Goal: Information Seeking & Learning: Learn about a topic

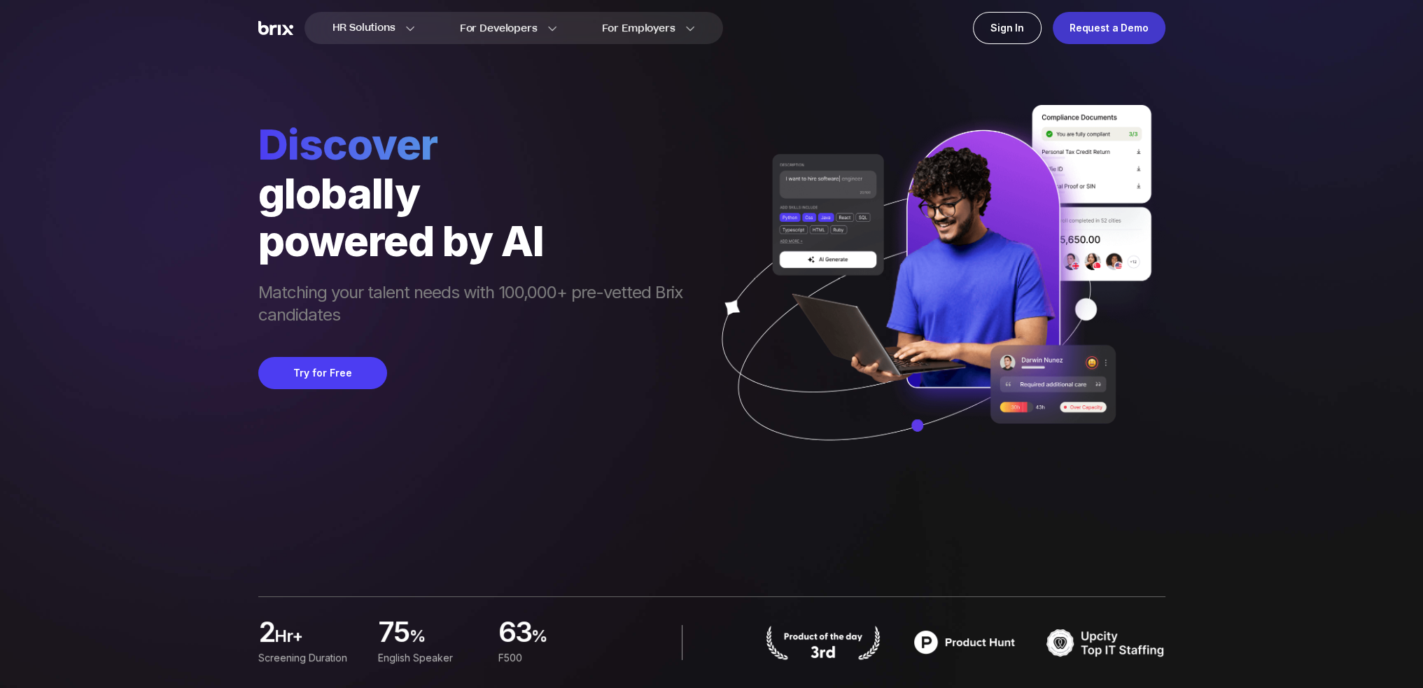
click at [1106, 26] on div "Request a Demo" at bounding box center [1109, 28] width 113 height 32
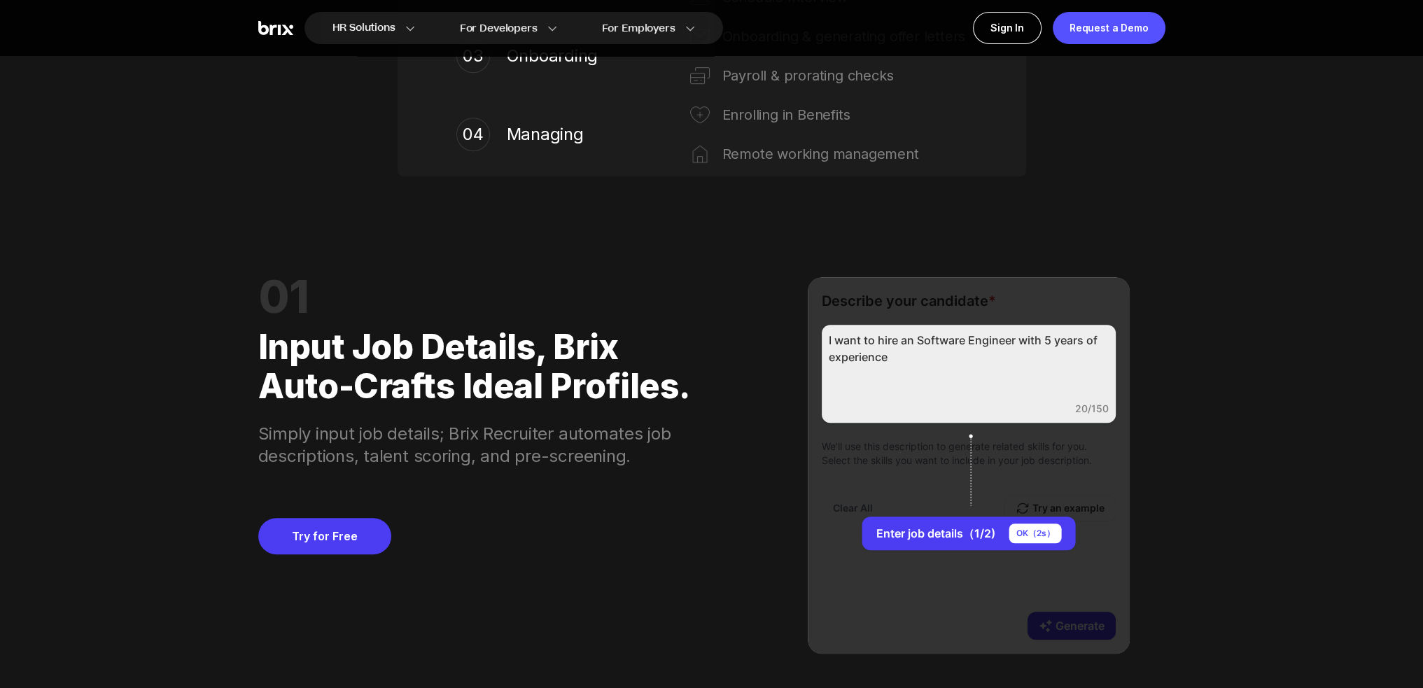
scroll to position [1120, 0]
click at [1032, 534] on div "OK（ 1 s）" at bounding box center [1036, 533] width 52 height 20
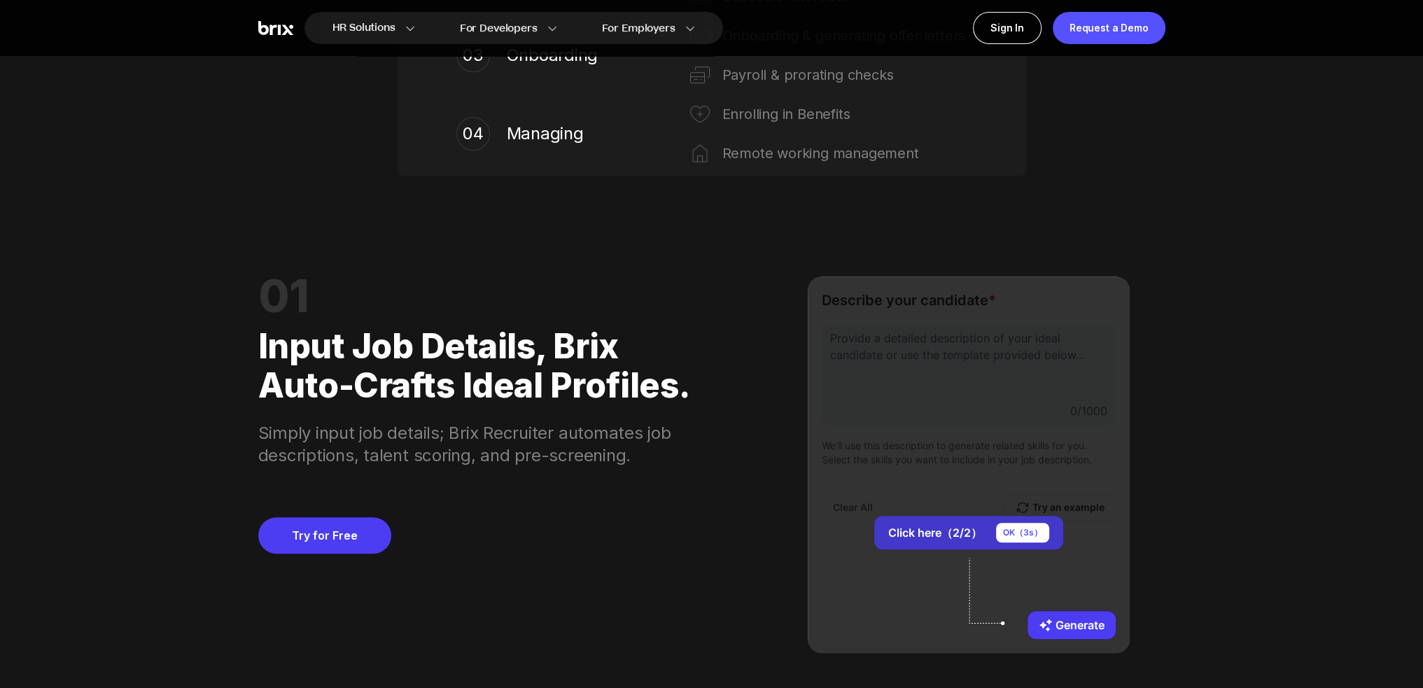
click at [1021, 534] on div "OK（ 3 s）" at bounding box center [1022, 533] width 53 height 20
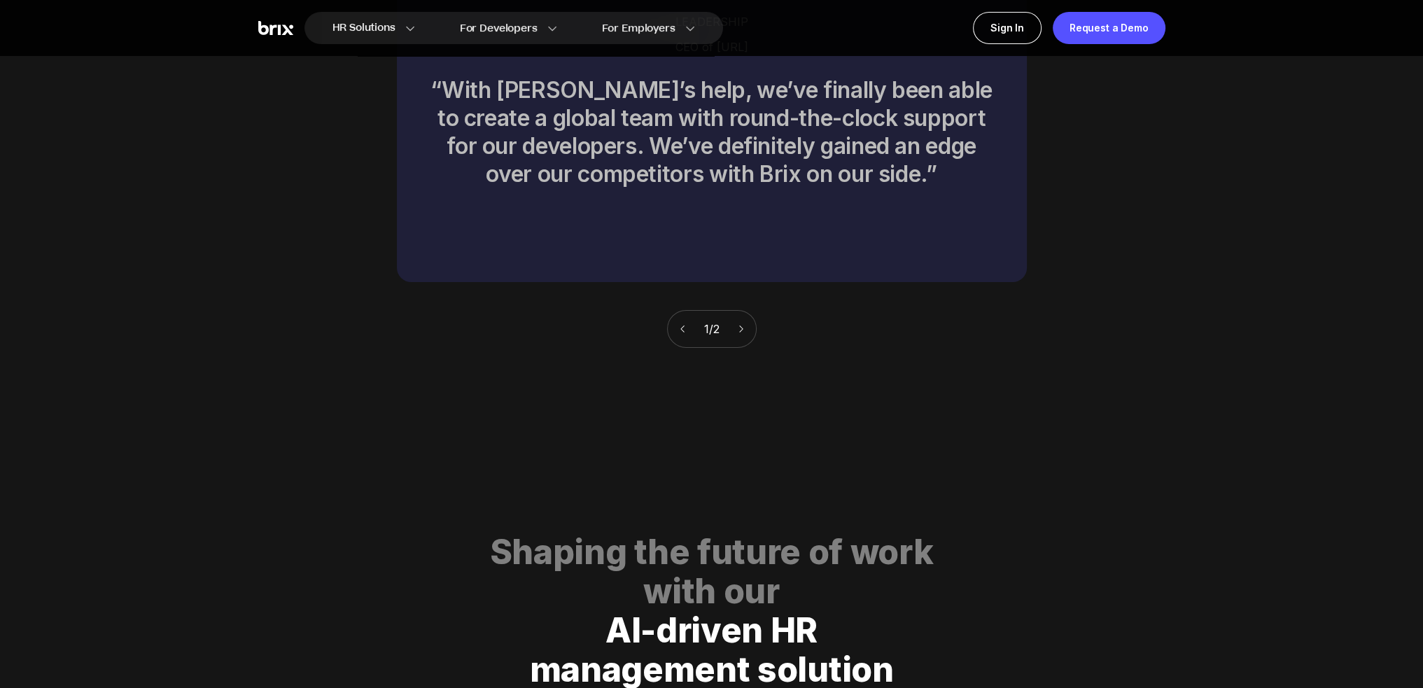
scroll to position [6862, 0]
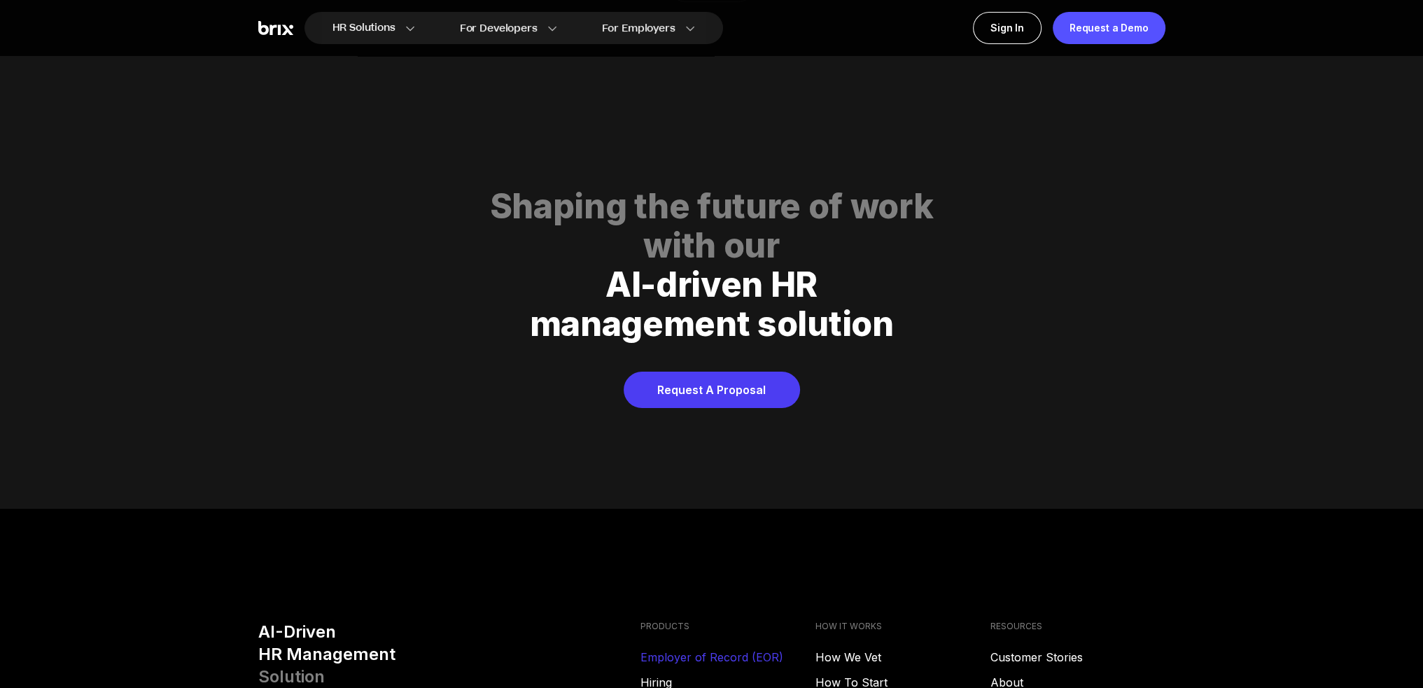
click at [711, 649] on link "Employer of Record (EOR)" at bounding box center [728, 657] width 175 height 17
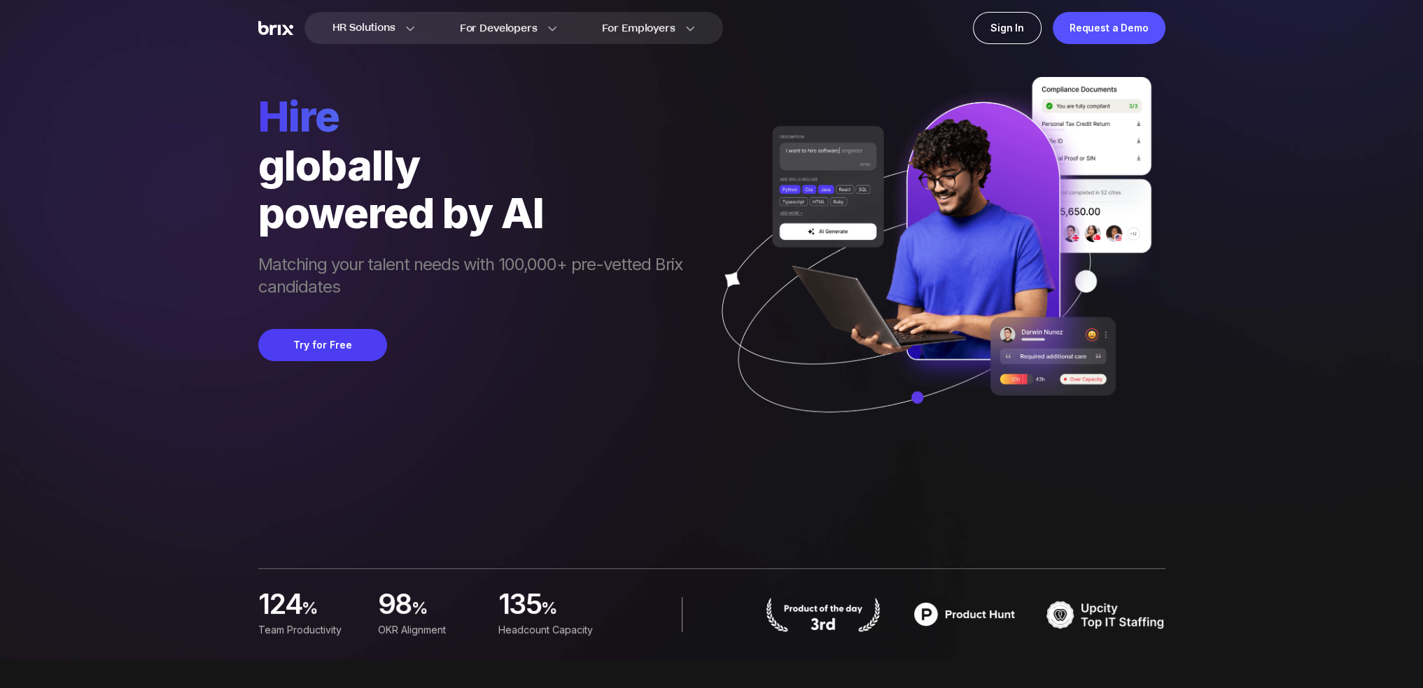
scroll to position [0, 0]
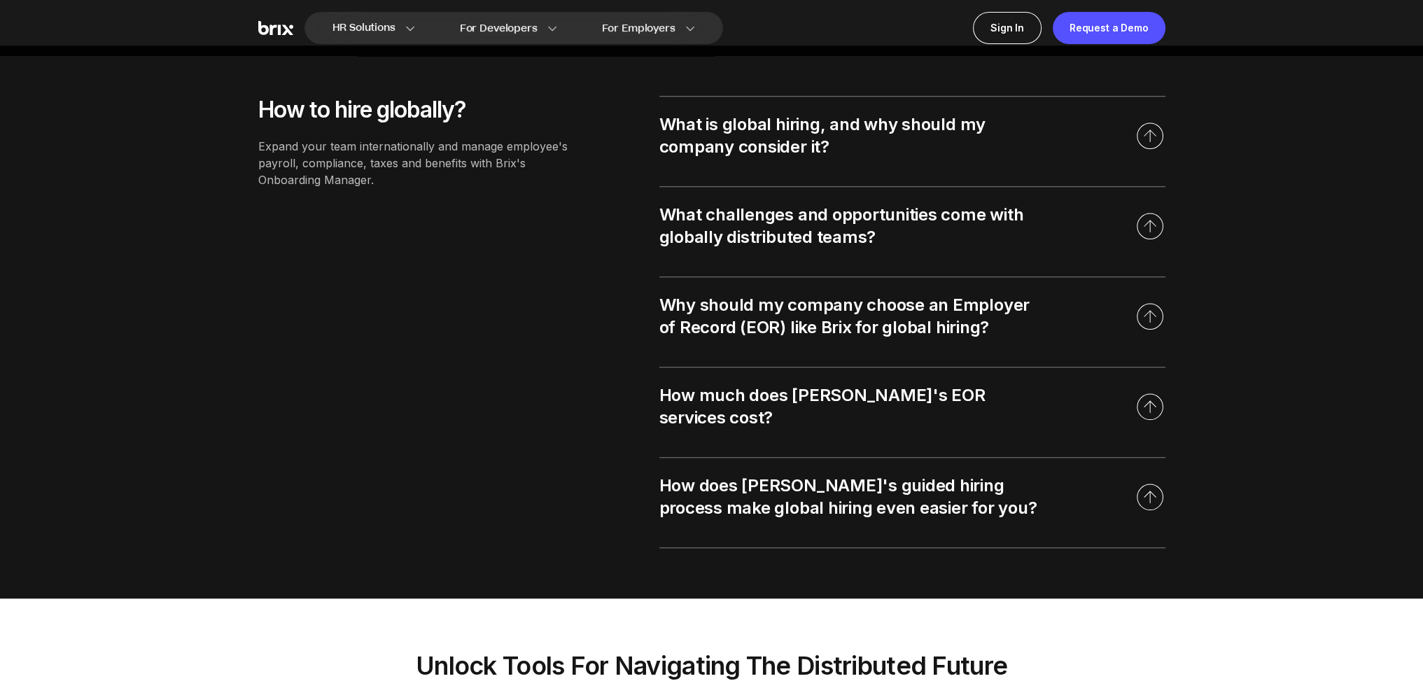
scroll to position [1260, 0]
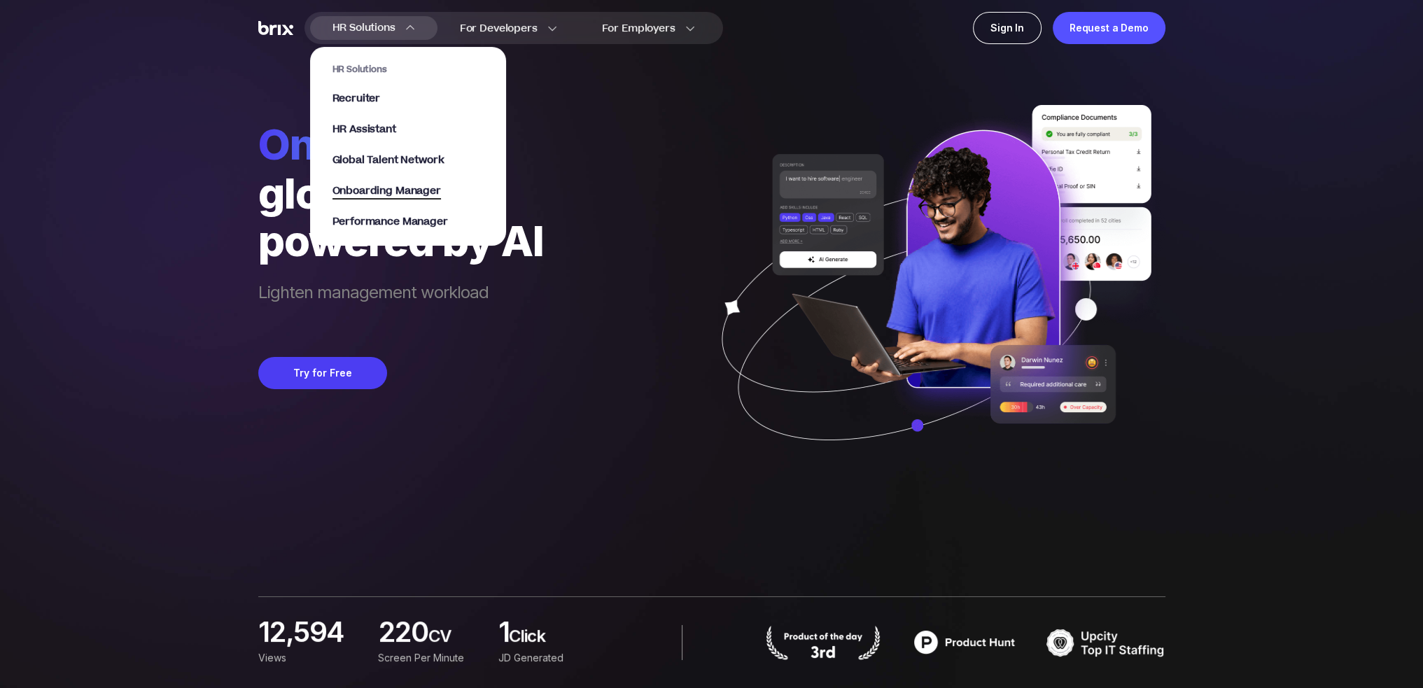
click at [414, 192] on span "Onboarding Manager" at bounding box center [387, 191] width 109 height 16
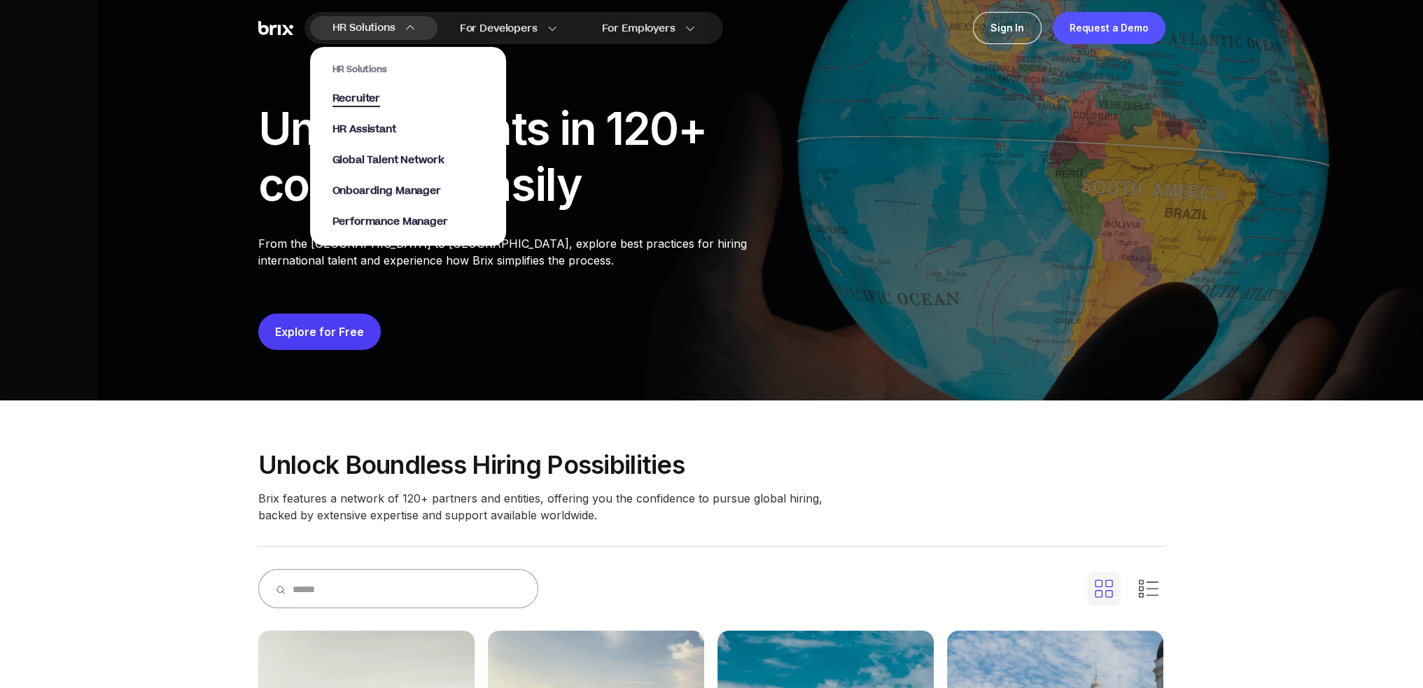
click at [358, 97] on span "Recruiter" at bounding box center [357, 99] width 48 height 16
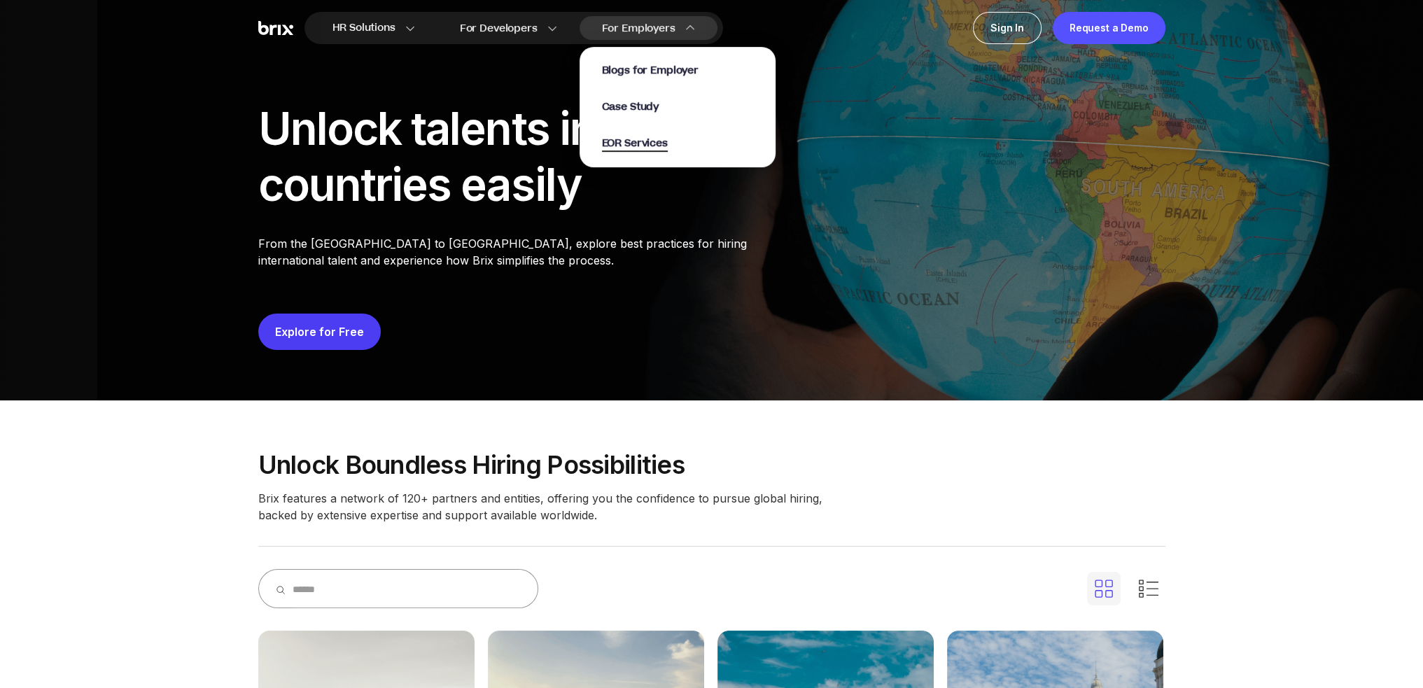
click at [632, 145] on span "EOR Services" at bounding box center [635, 144] width 66 height 16
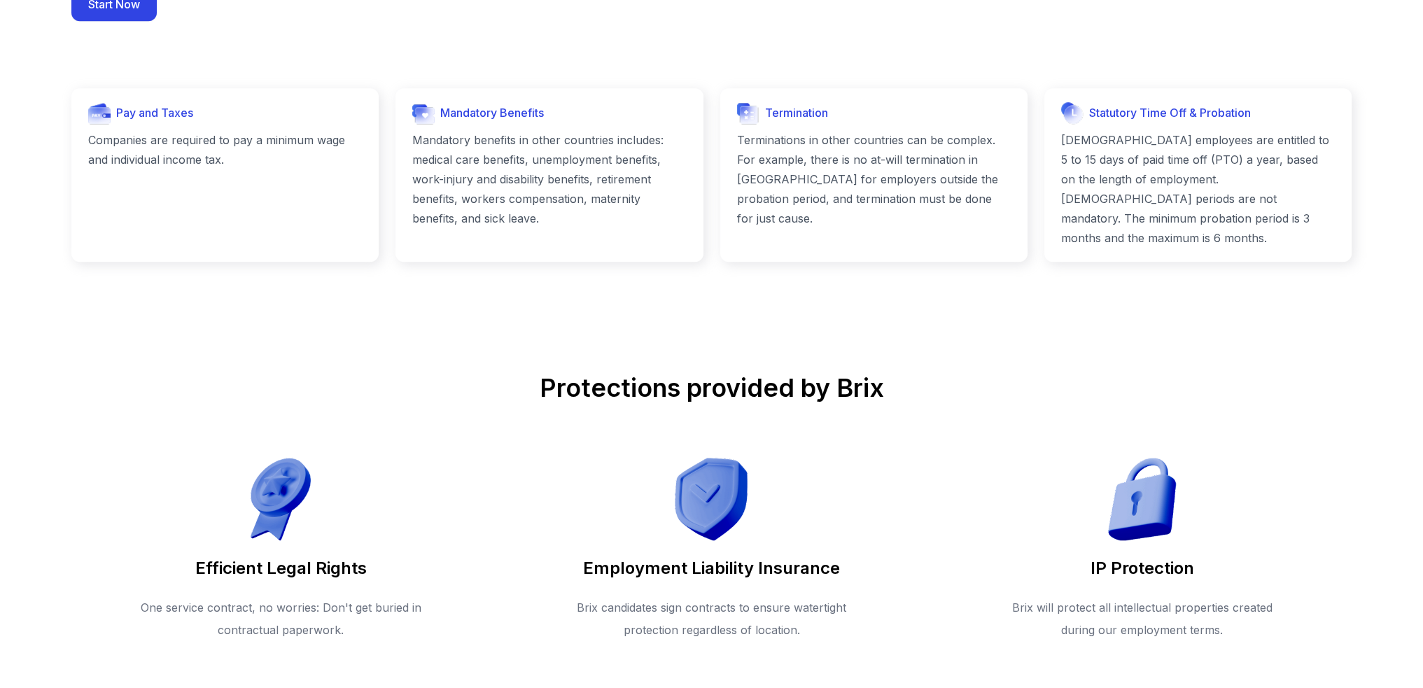
scroll to position [1082, 0]
